Goal: Information Seeking & Learning: Learn about a topic

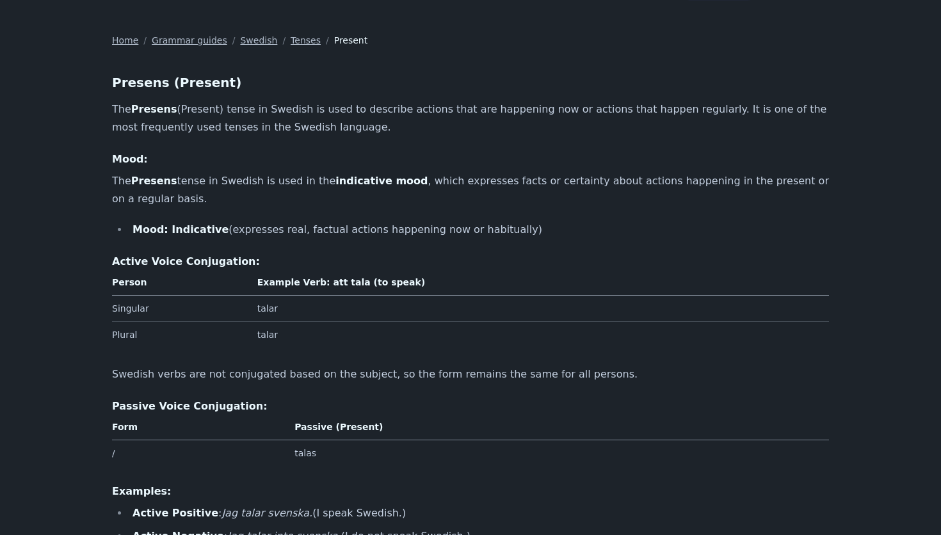
scroll to position [52, 0]
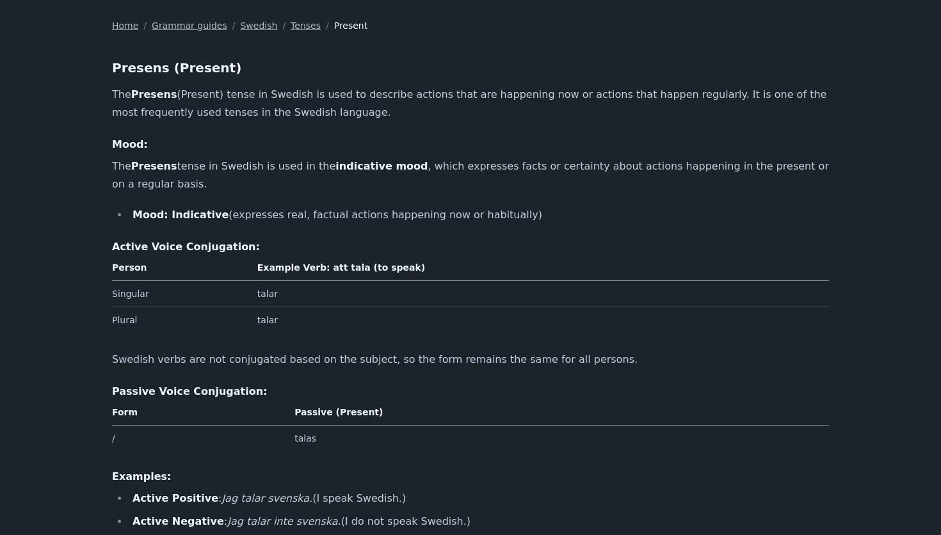
click at [163, 226] on div "Presens (Present) The Presens (Present) tense in Swedish is used to describe ac…" at bounding box center [470, 337] width 717 height 558
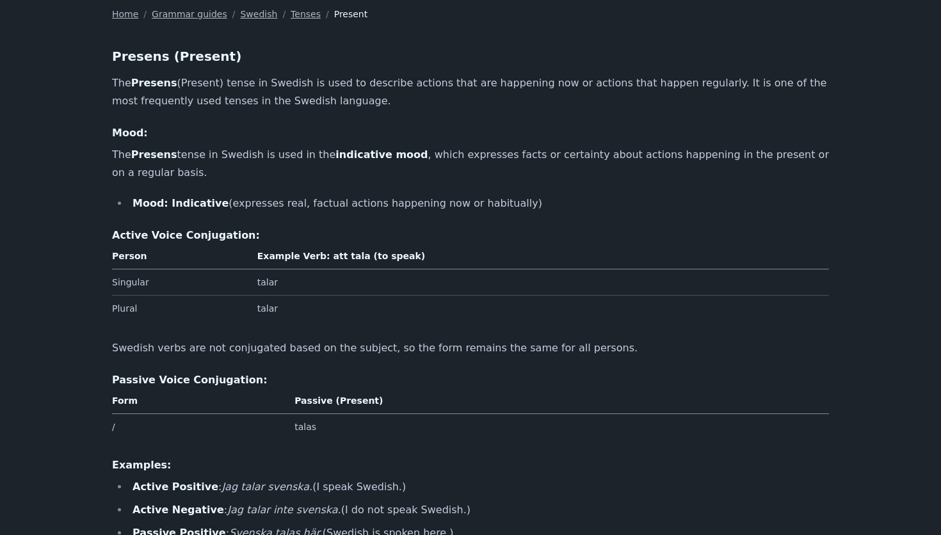
scroll to position [68, 0]
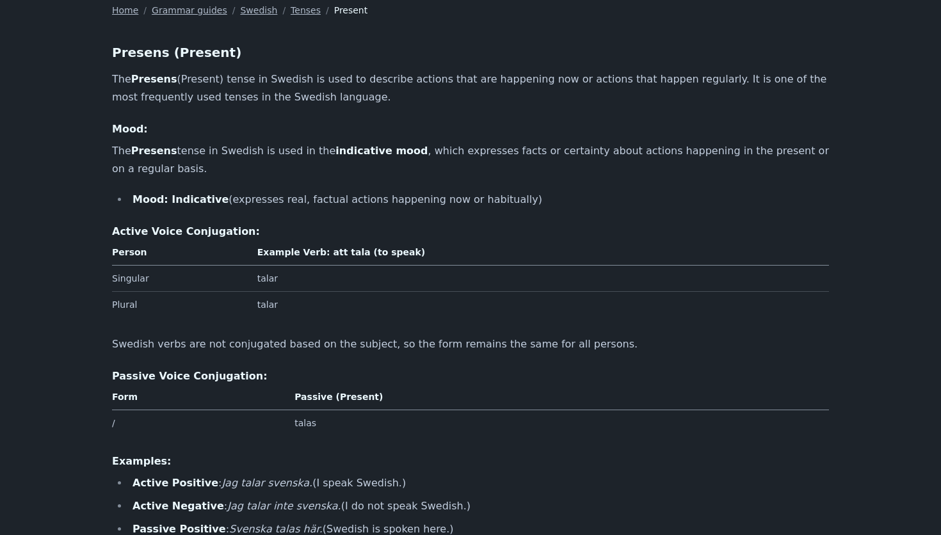
click at [389, 153] on strong "indicative mood" at bounding box center [381, 151] width 92 height 12
click at [451, 152] on p "The Presens tense in Swedish is used in the indicative mood , which expresses f…" at bounding box center [470, 160] width 717 height 36
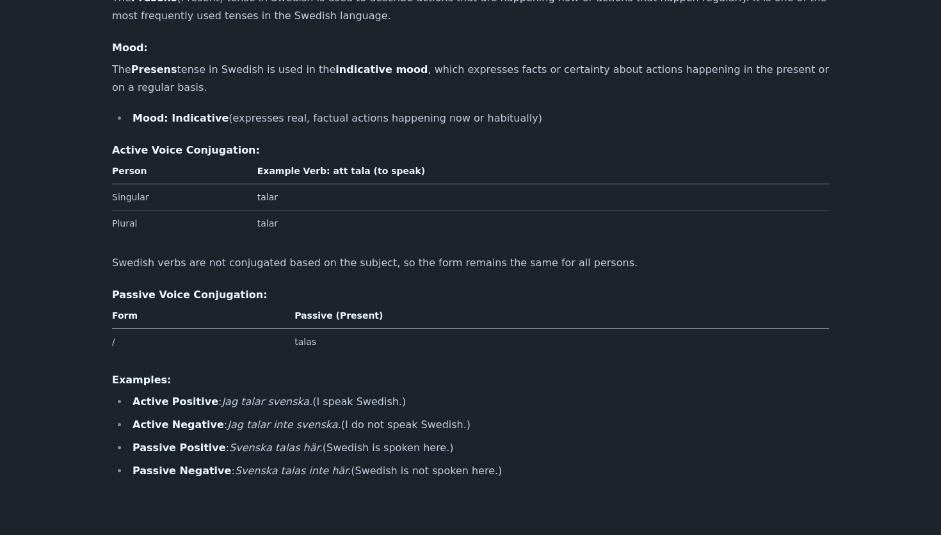
scroll to position [168, 0]
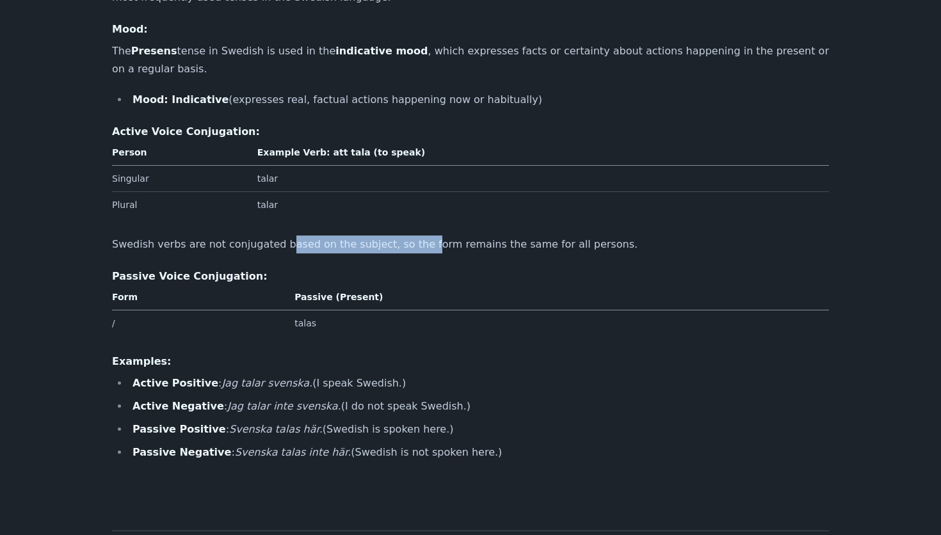
drag, startPoint x: 279, startPoint y: 243, endPoint x: 414, endPoint y: 243, distance: 135.1
click at [414, 243] on p "Swedish verbs are not conjugated based on the subject, so the form remains the …" at bounding box center [470, 245] width 717 height 18
click at [458, 243] on p "Swedish verbs are not conjugated based on the subject, so the form remains the …" at bounding box center [470, 245] width 717 height 18
click at [414, 252] on p "Swedish verbs are not conjugated based on the subject, so the form remains the …" at bounding box center [470, 245] width 717 height 18
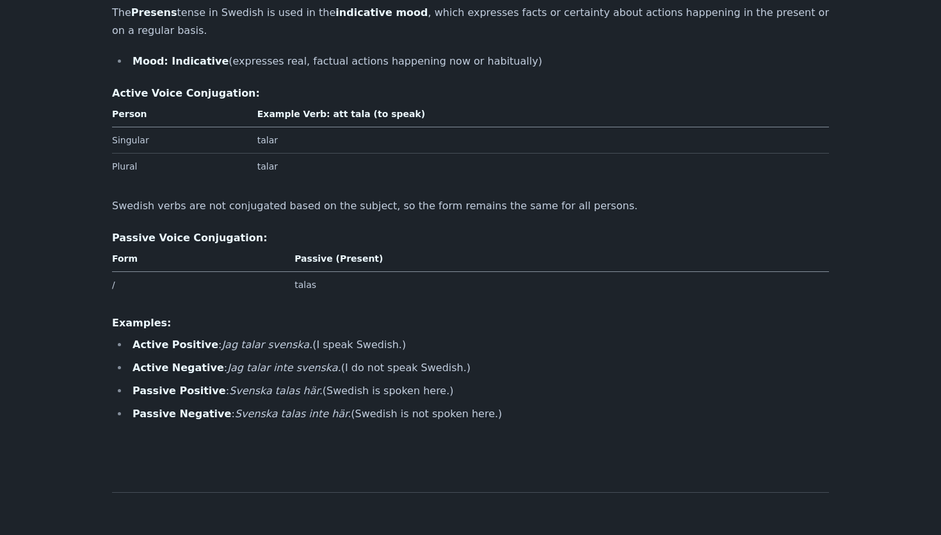
click at [307, 287] on td "talas" at bounding box center [559, 285] width 540 height 26
click at [274, 287] on td "/" at bounding box center [200, 285] width 177 height 26
click at [337, 288] on td "talas" at bounding box center [559, 285] width 540 height 26
click at [341, 344] on li "Active Positive : Jag talar svenska. (I speak Swedish.)" at bounding box center [479, 345] width 700 height 18
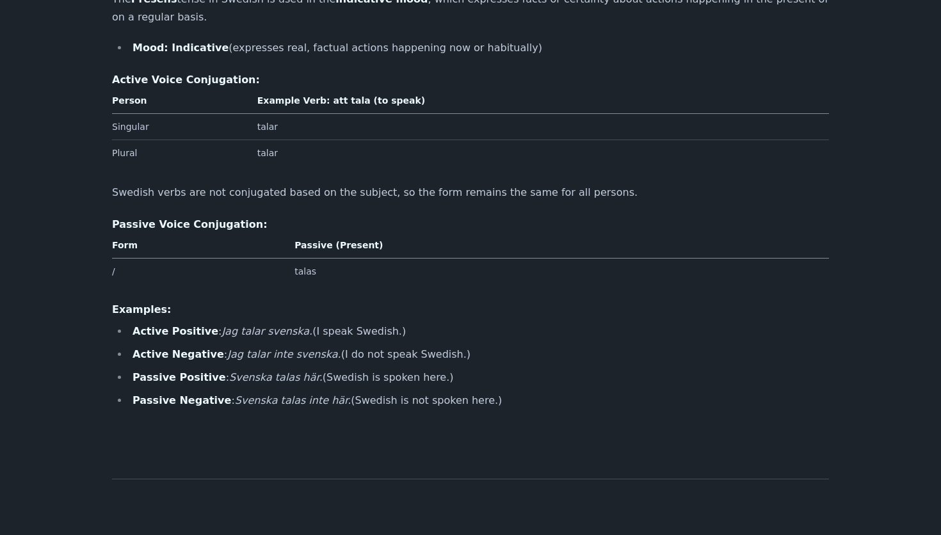
scroll to position [228, 0]
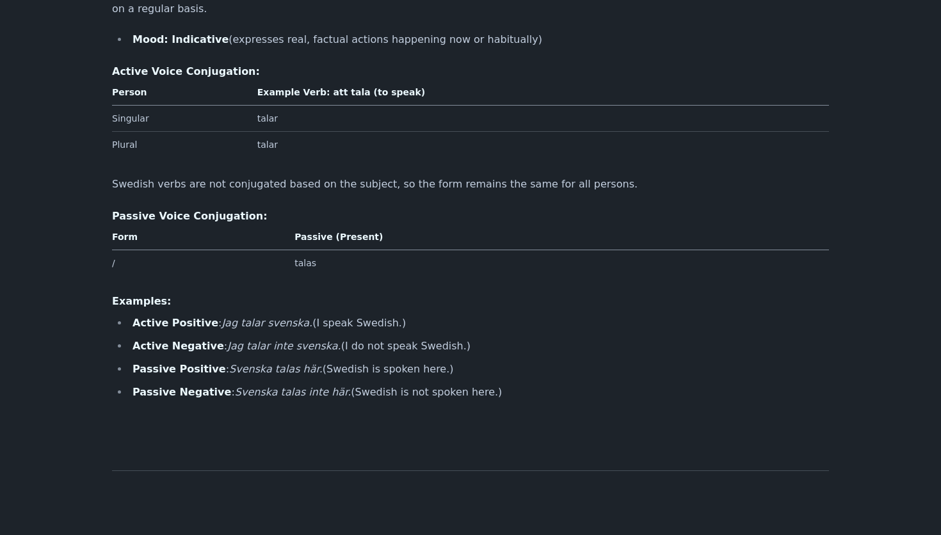
click at [264, 329] on em "Jag talar svenska." at bounding box center [266, 323] width 91 height 12
click at [354, 330] on li "Active Positive : Jag talar svenska. (I speak Swedish.)" at bounding box center [479, 323] width 700 height 18
click at [235, 335] on ul "Active Positive : Jag talar svenska. (I speak Swedish.) Active Negative : Jag t…" at bounding box center [470, 357] width 717 height 87
click at [283, 340] on li "Active Negative : Jag talar inte svenska. (I do not speak Swedish.)" at bounding box center [479, 346] width 700 height 18
click at [326, 350] on li "Active Negative : Jag talar inte svenska. (I do not speak Swedish.)" at bounding box center [479, 346] width 700 height 18
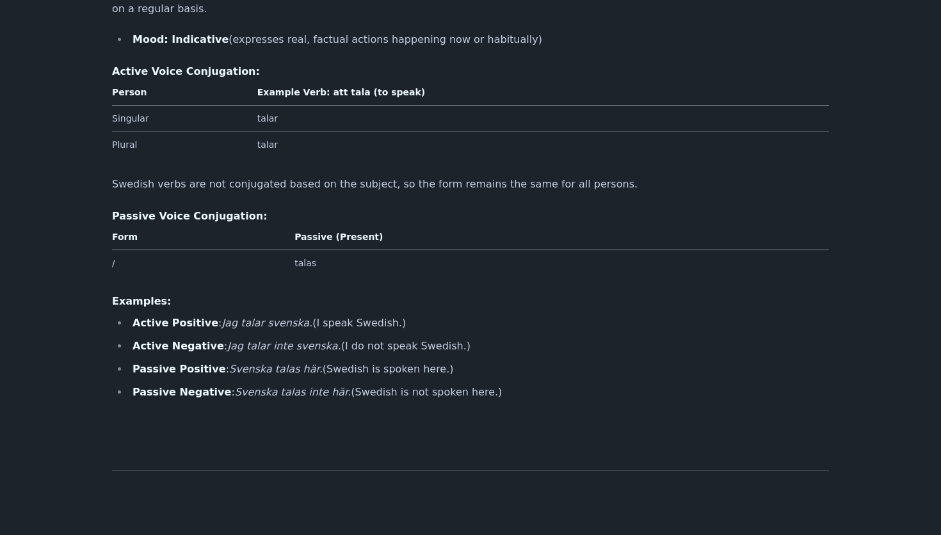
click at [248, 374] on em "Svenska talas här." at bounding box center [275, 369] width 93 height 12
click at [278, 370] on em "Svenska talas här." at bounding box center [275, 369] width 93 height 12
click at [342, 364] on li "Passive Positive : Svenska talas här. (Swedish is spoken here.)" at bounding box center [479, 369] width 700 height 18
click at [275, 367] on em "Svenska talas här." at bounding box center [275, 369] width 93 height 12
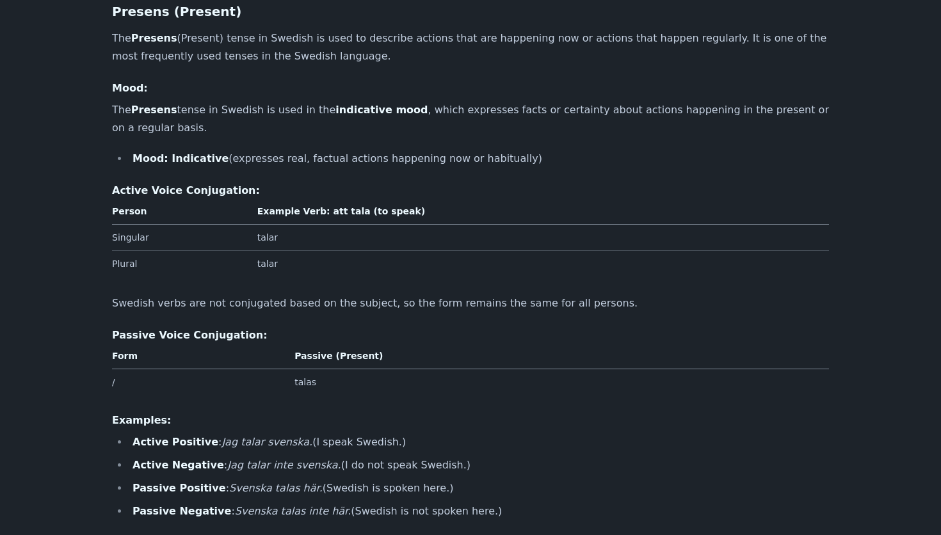
scroll to position [0, 0]
